Goal: Information Seeking & Learning: Learn about a topic

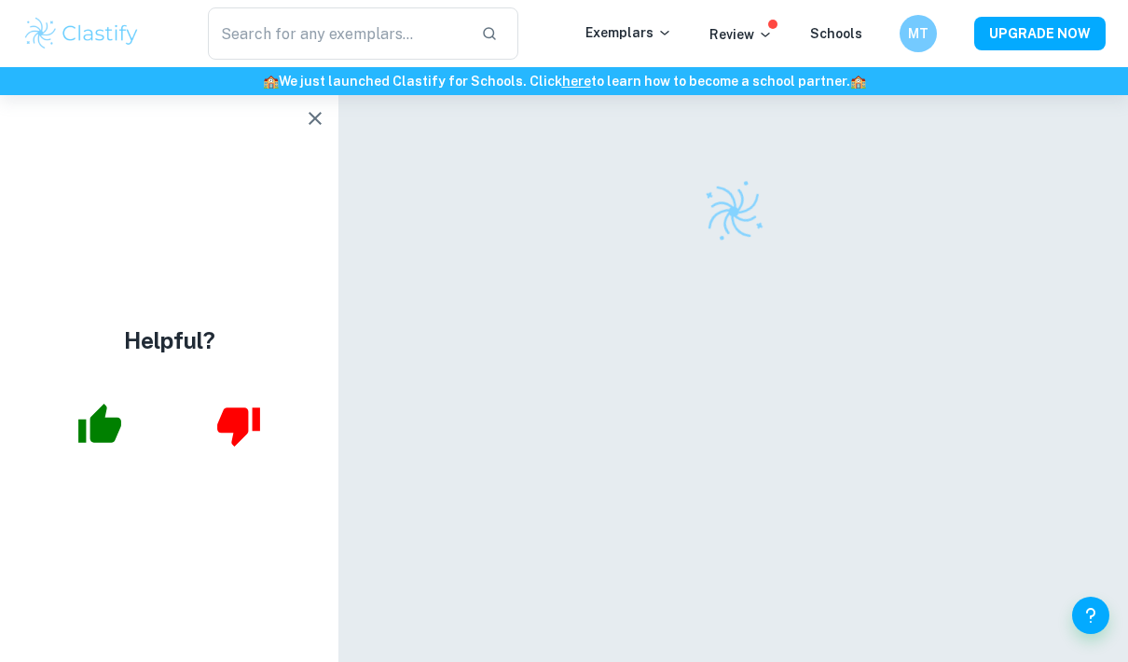
click at [310, 109] on icon "button" at bounding box center [315, 118] width 22 height 22
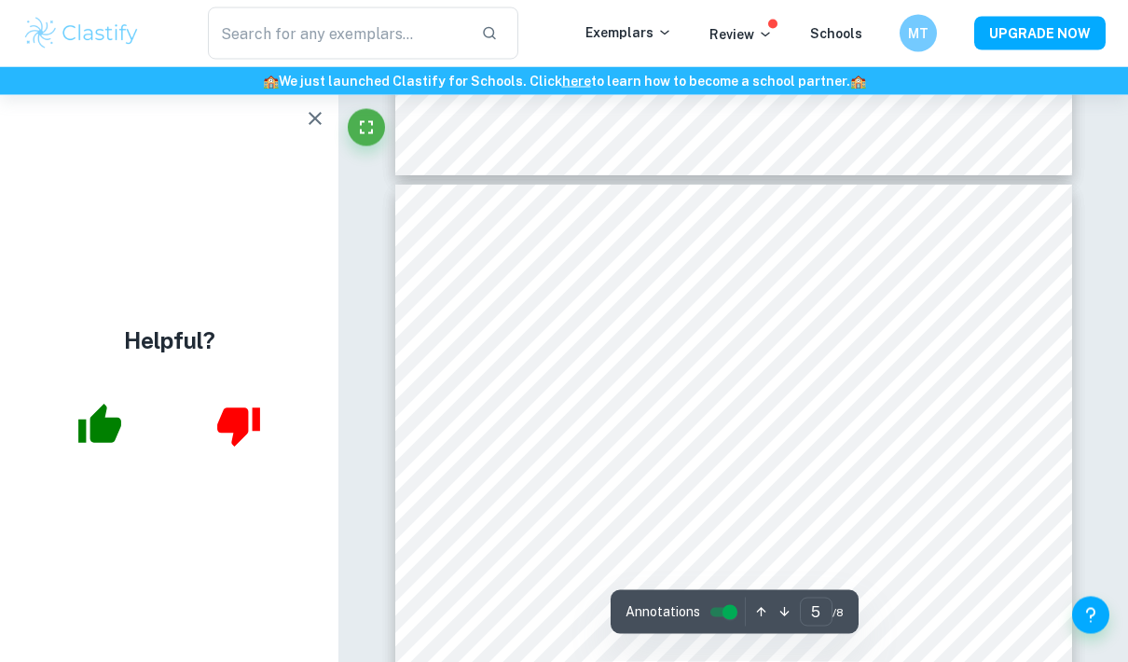
scroll to position [4014, 0]
click at [315, 118] on icon "button" at bounding box center [314, 118] width 13 height 13
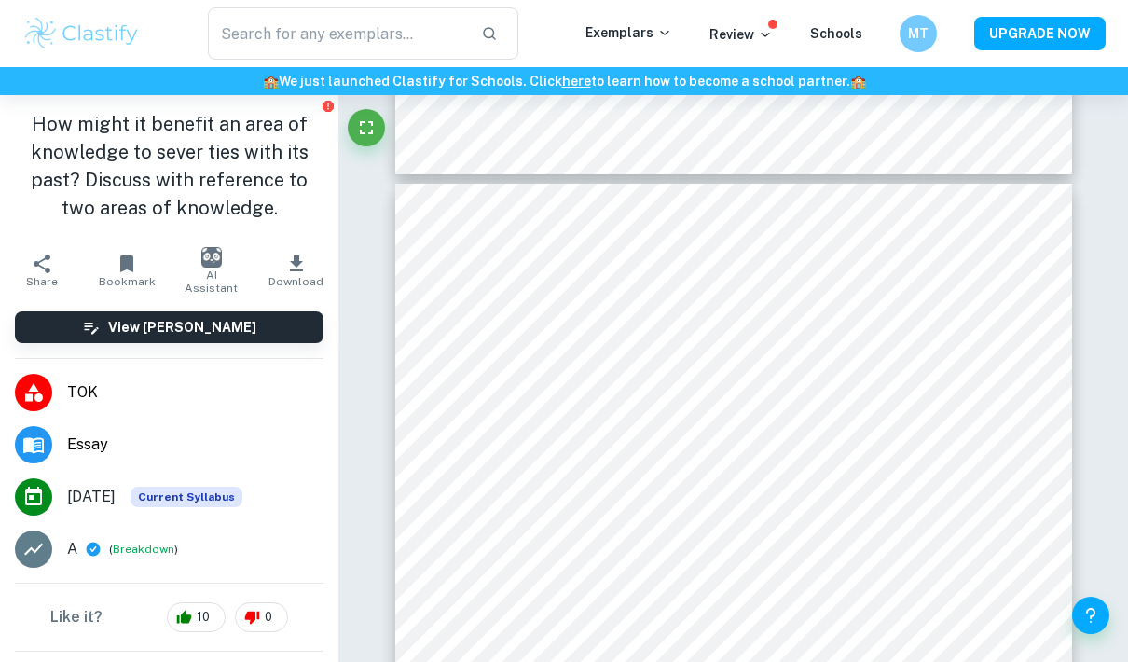
click at [242, 500] on span "Current Syllabus" at bounding box center [186, 497] width 112 height 21
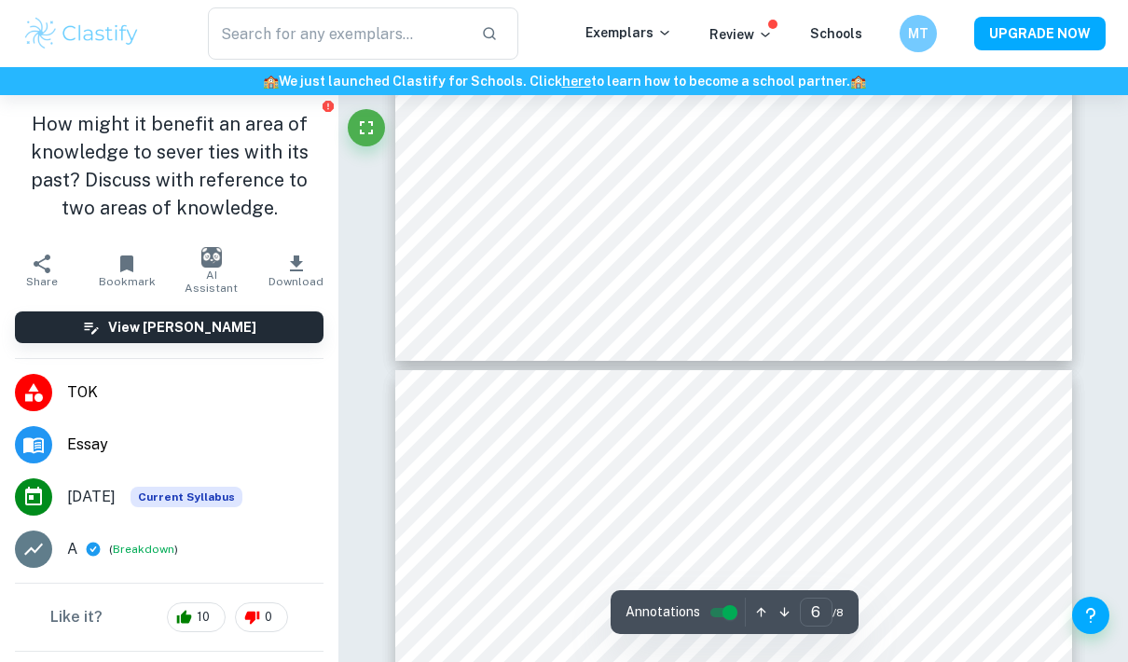
type input "5"
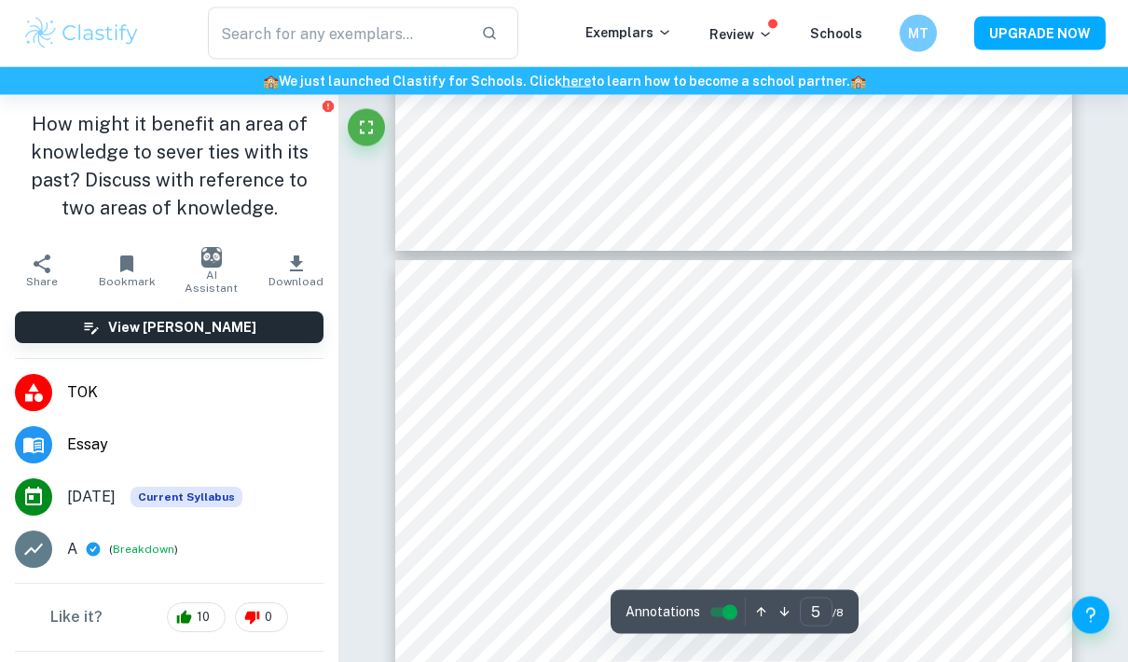
scroll to position [3938, 0]
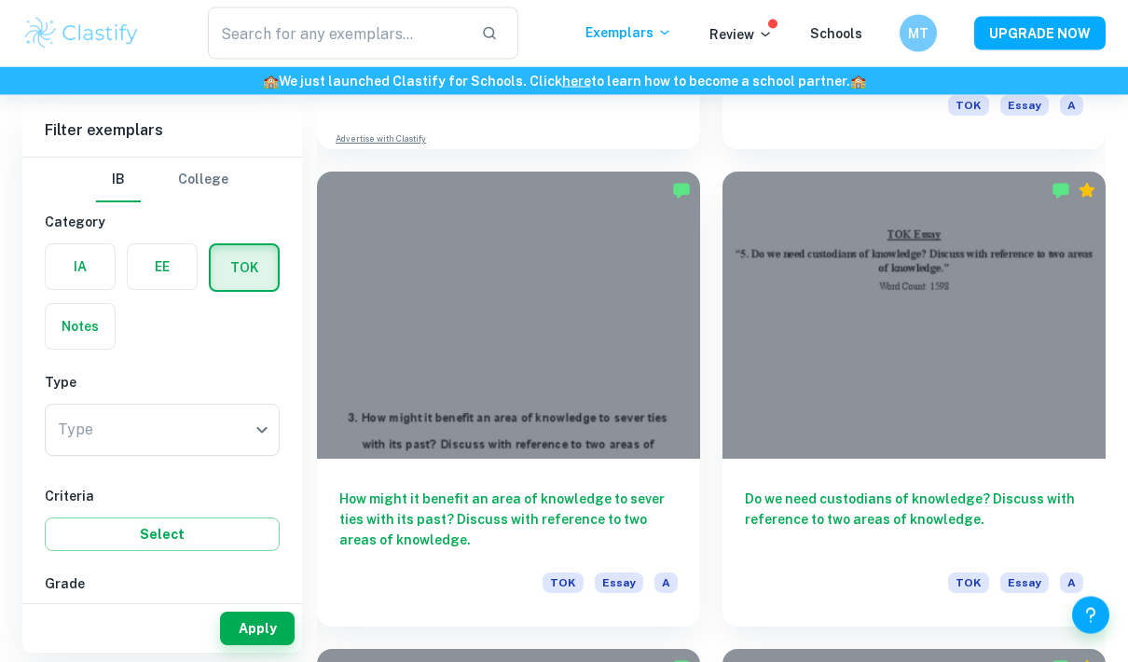
scroll to position [2275, 0]
click at [404, 498] on h6 "How might it benefit an area of knowledge to sever ties with its past? Discuss …" at bounding box center [508, 519] width 338 height 62
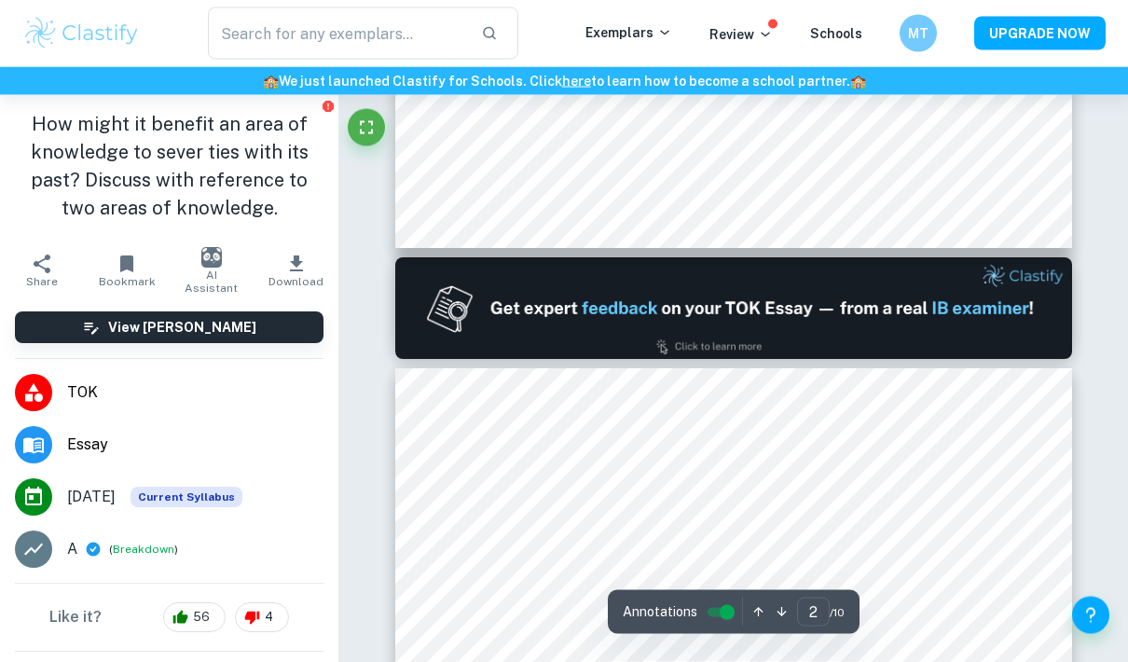
type input "1"
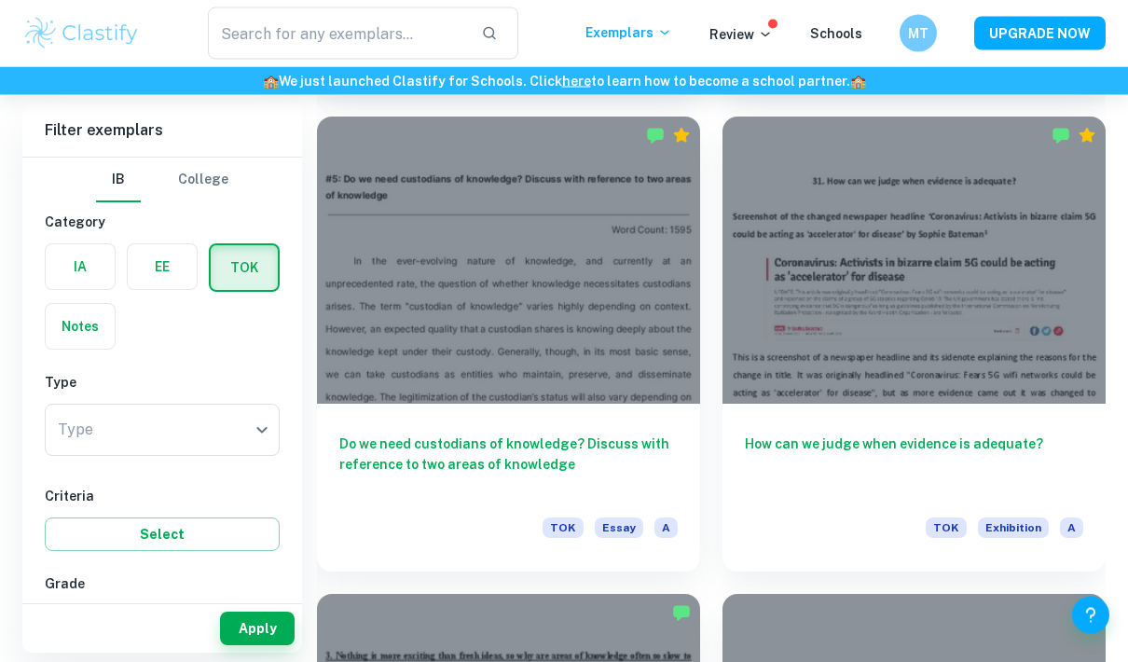
scroll to position [3285, 0]
click at [625, 434] on h6 "Do we need custodians of knowledge? Discuss with reference to two areas of know…" at bounding box center [508, 464] width 338 height 62
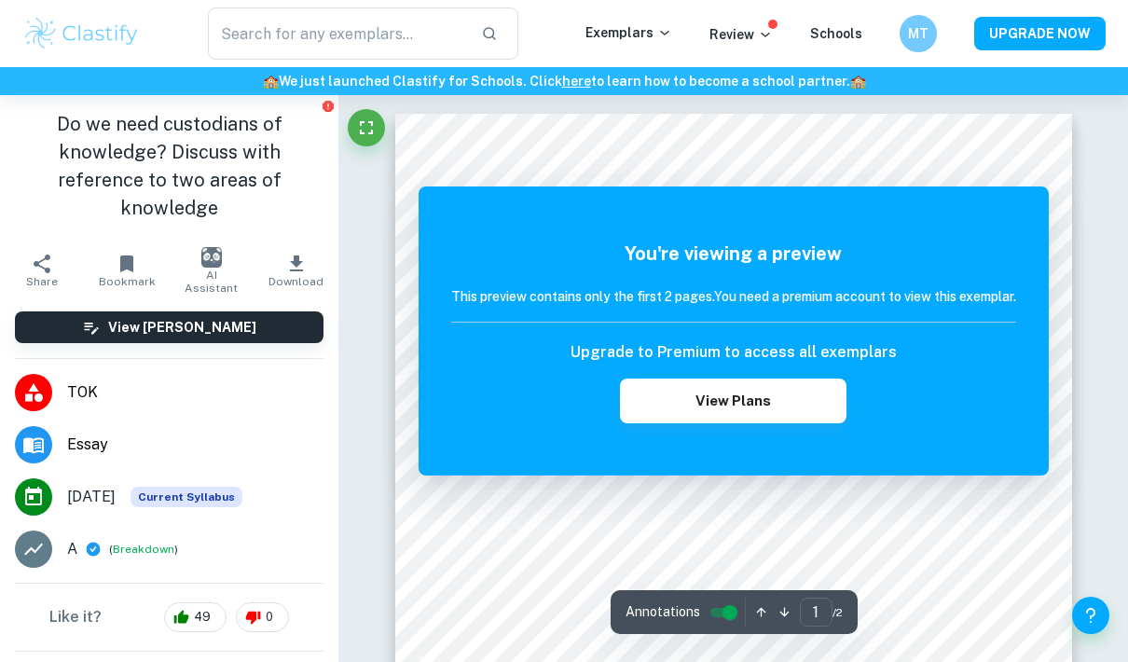
click at [770, 419] on button "View Plans" at bounding box center [733, 400] width 226 height 45
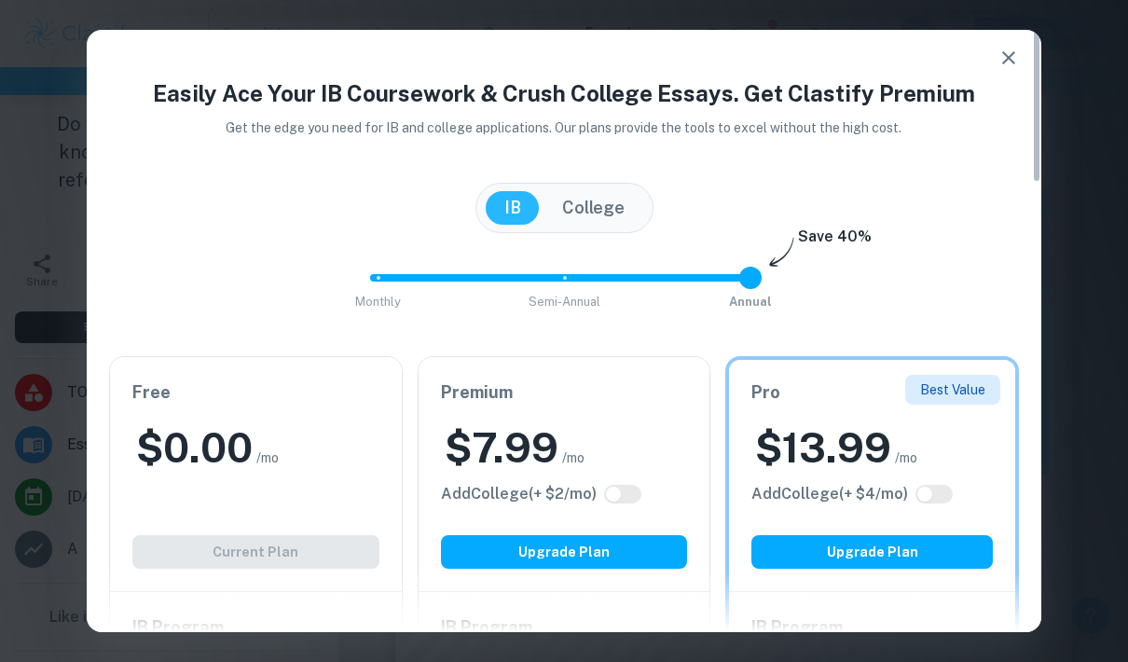
click at [1008, 67] on icon "button" at bounding box center [1008, 58] width 22 height 22
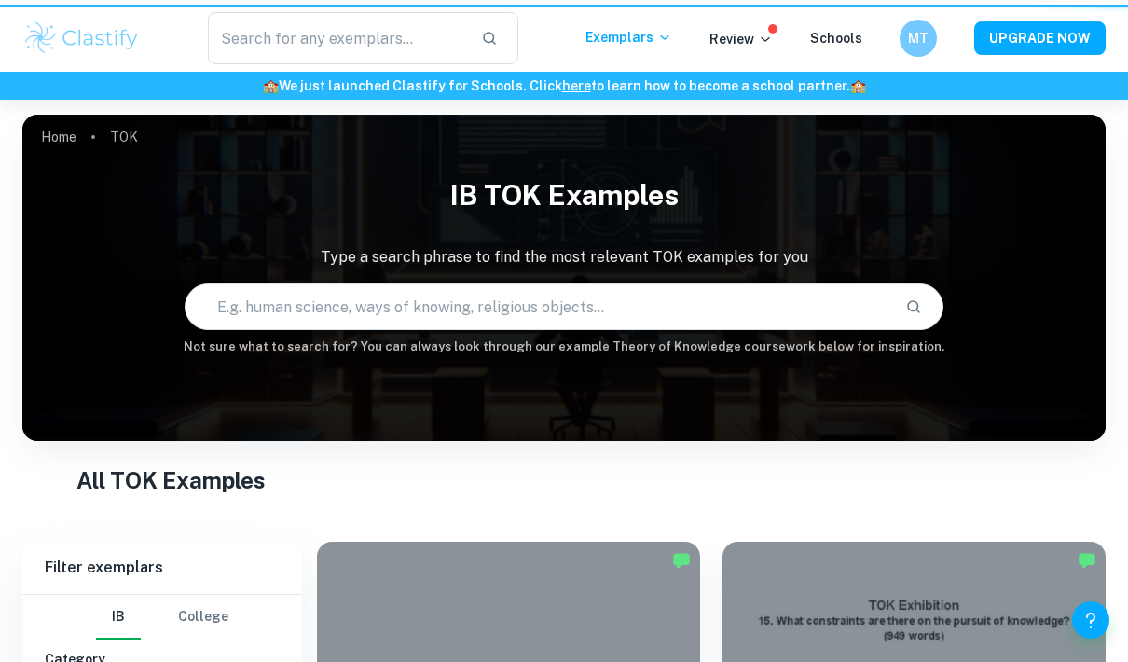
scroll to position [3360, 0]
